Goal: Navigation & Orientation: Find specific page/section

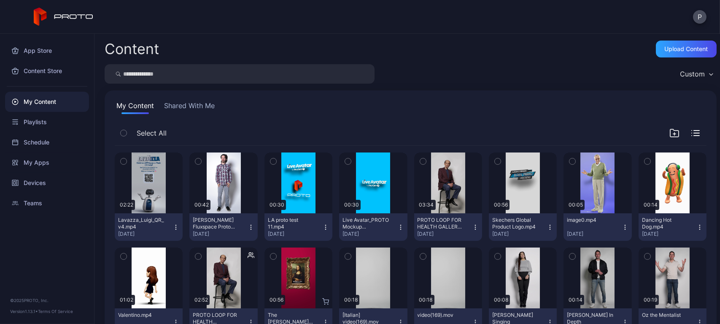
click at [189, 108] on button "Shared With Me" at bounding box center [189, 107] width 54 height 14
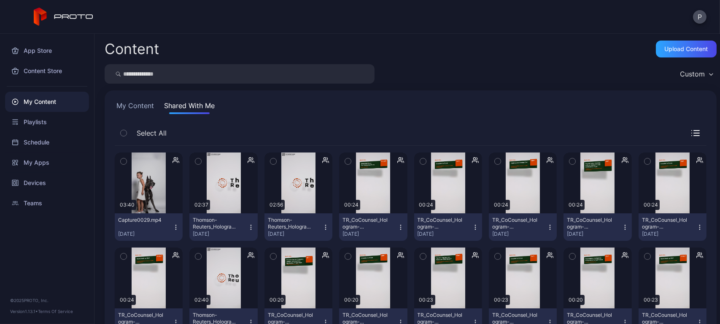
click at [142, 104] on button "My Content" at bounding box center [135, 107] width 41 height 14
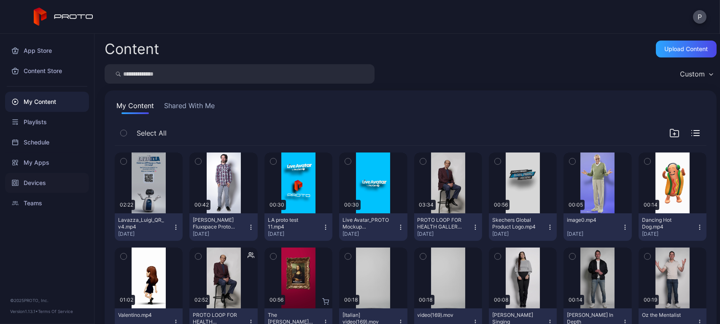
click at [51, 176] on div "Devices" at bounding box center [47, 183] width 84 height 20
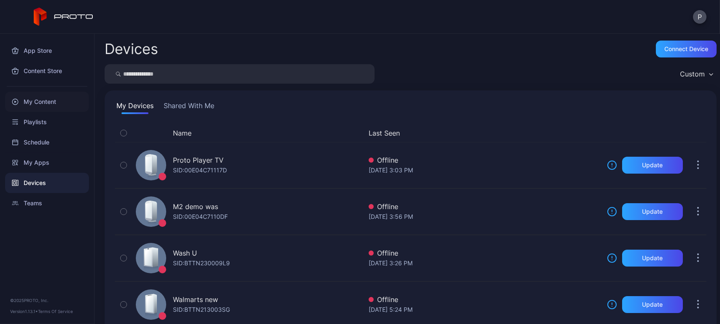
click at [56, 111] on div "My Content" at bounding box center [47, 102] width 84 height 20
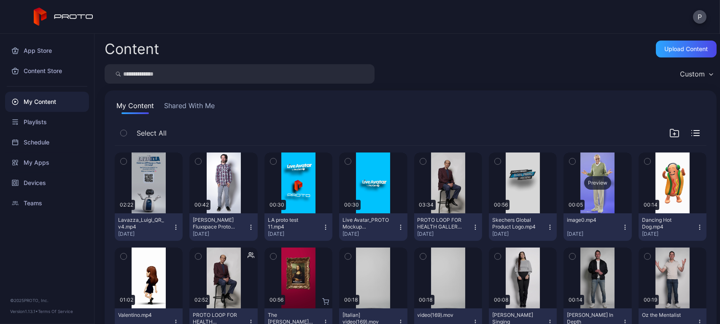
click at [581, 211] on div "Preview" at bounding box center [598, 182] width 68 height 61
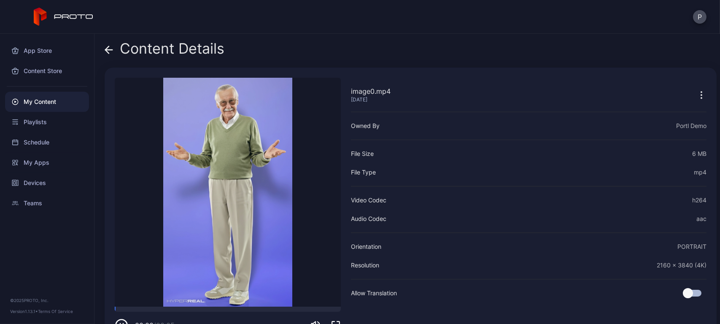
scroll to position [25, 0]
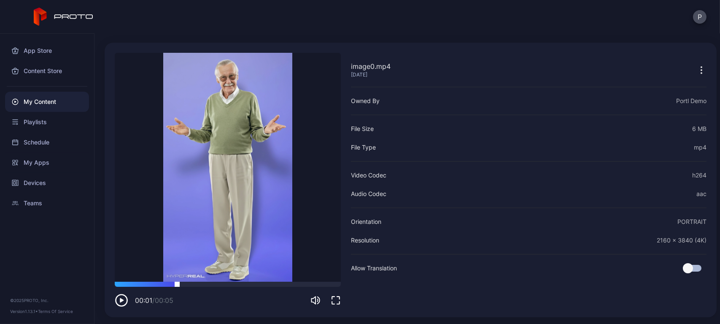
click at [177, 285] on div at bounding box center [228, 283] width 226 height 5
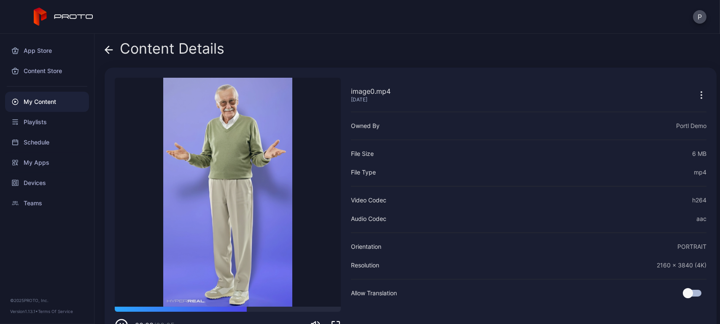
click at [116, 49] on div "Content Details" at bounding box center [165, 51] width 120 height 20
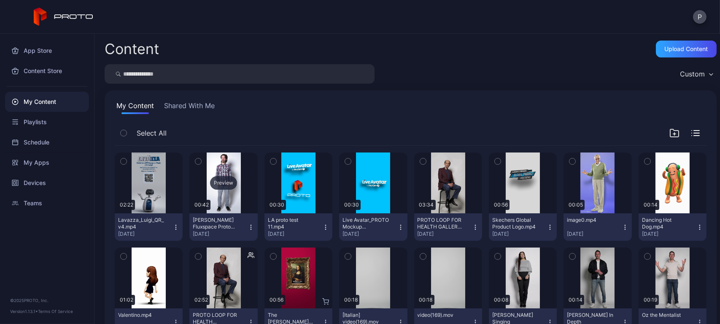
scroll to position [89, 0]
